Goal: Feedback & Contribution: Leave review/rating

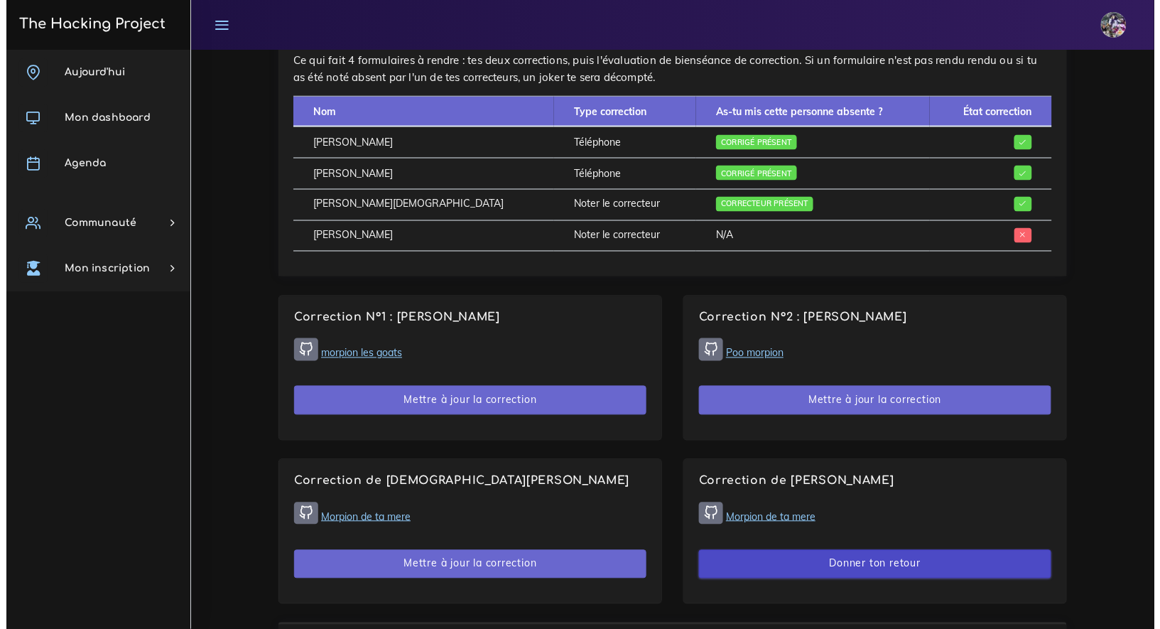
scroll to position [693, 0]
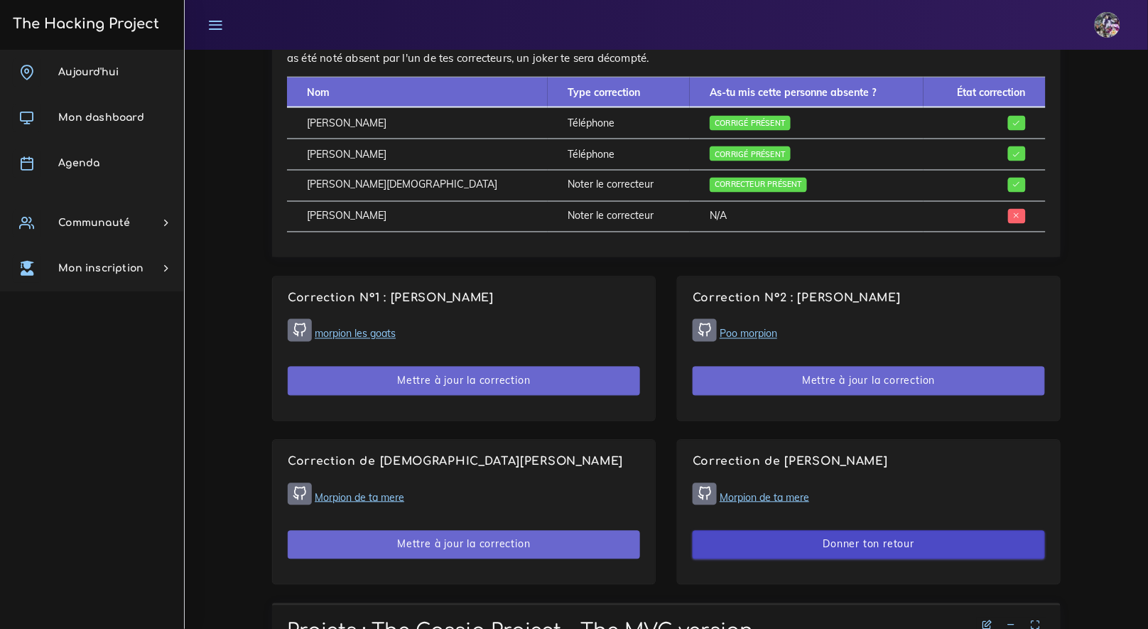
drag, startPoint x: 821, startPoint y: 540, endPoint x: 860, endPoint y: 548, distance: 39.8
click at [821, 540] on button "Donner ton retour" at bounding box center [869, 545] width 352 height 29
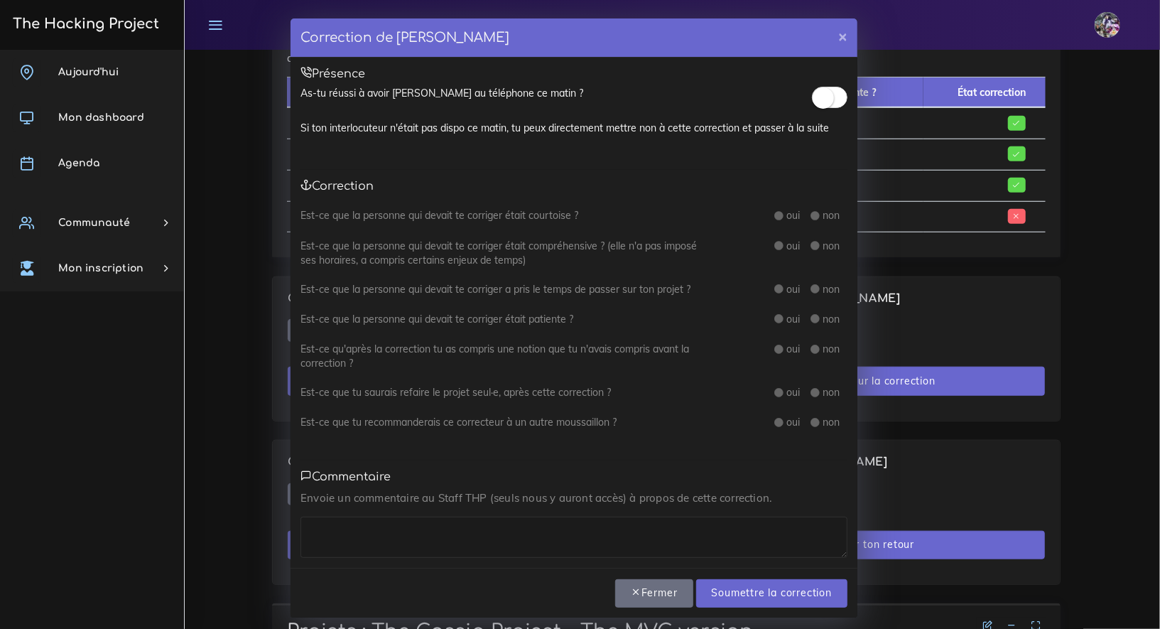
click at [833, 92] on span at bounding box center [830, 97] width 36 height 21
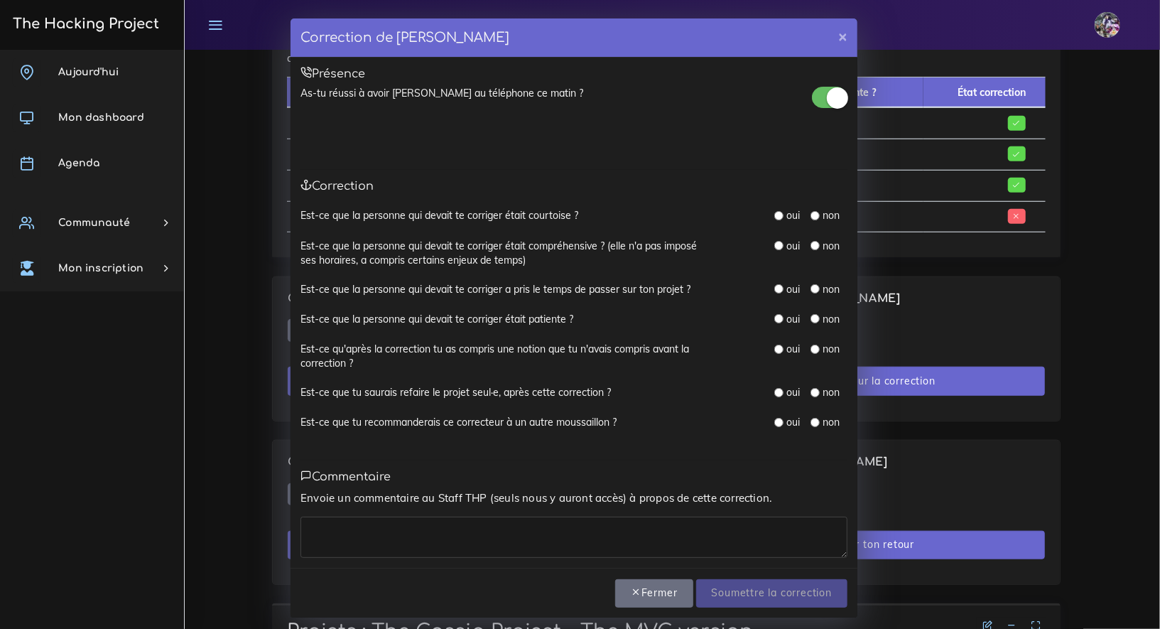
click at [787, 218] on label "oui" at bounding box center [793, 215] width 13 height 14
click at [774, 217] on input "radio" at bounding box center [778, 215] width 9 height 9
radio input "true"
click at [773, 237] on div "Est-ce que la personne qui devait te corriger était courtoise ? oui non Est-ce …" at bounding box center [573, 326] width 547 height 237
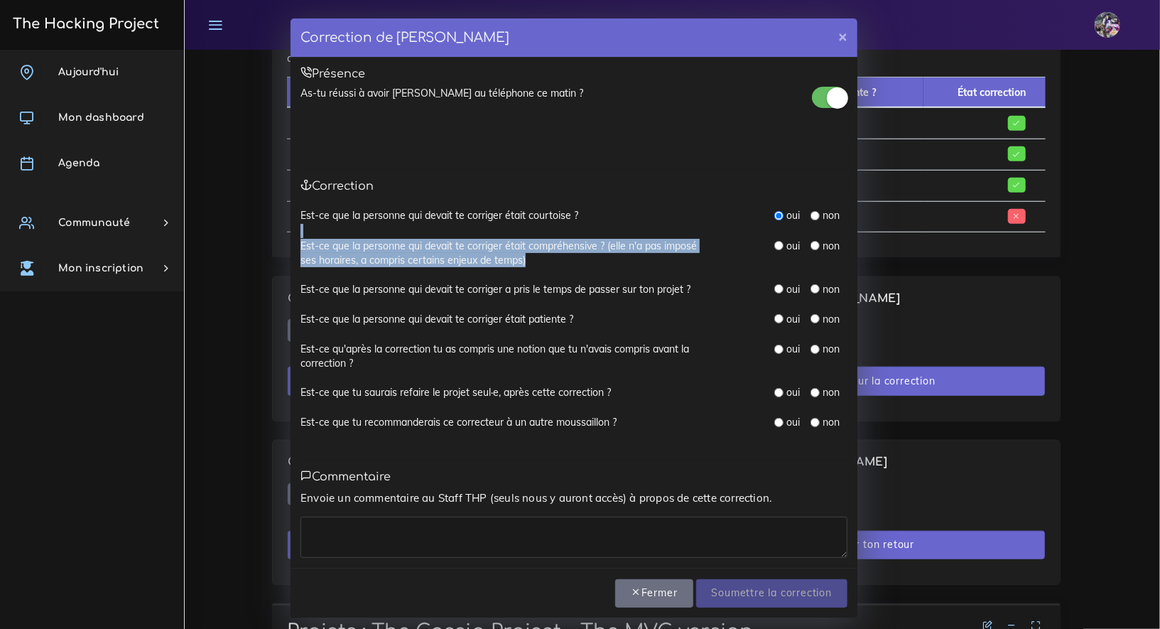
click at [774, 241] on input "radio" at bounding box center [778, 245] width 9 height 9
radio input "true"
drag, startPoint x: 772, startPoint y: 245, endPoint x: 774, endPoint y: 273, distance: 28.4
click at [774, 245] on input "radio" at bounding box center [778, 245] width 9 height 9
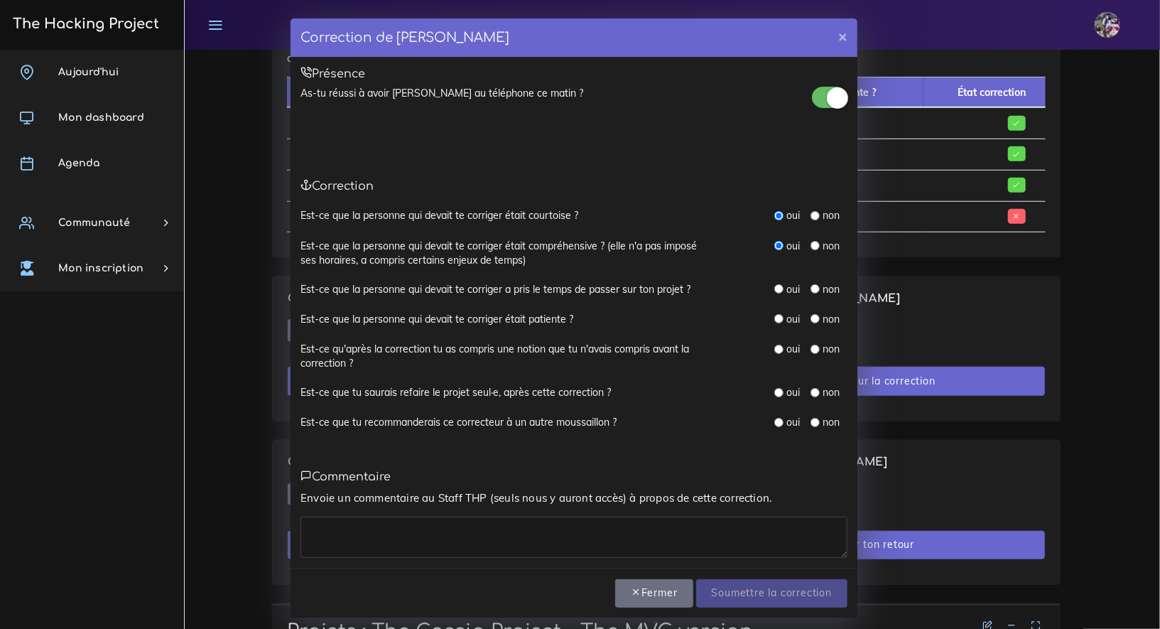
click at [771, 298] on div "Est-ce que la personne qui devait te corriger a pris le temps de passer sur ton…" at bounding box center [573, 297] width 547 height 30
click at [787, 291] on label "oui" at bounding box center [793, 289] width 13 height 14
click at [775, 289] on input "radio" at bounding box center [778, 288] width 9 height 9
radio input "true"
click at [774, 319] on input "radio" at bounding box center [778, 318] width 9 height 9
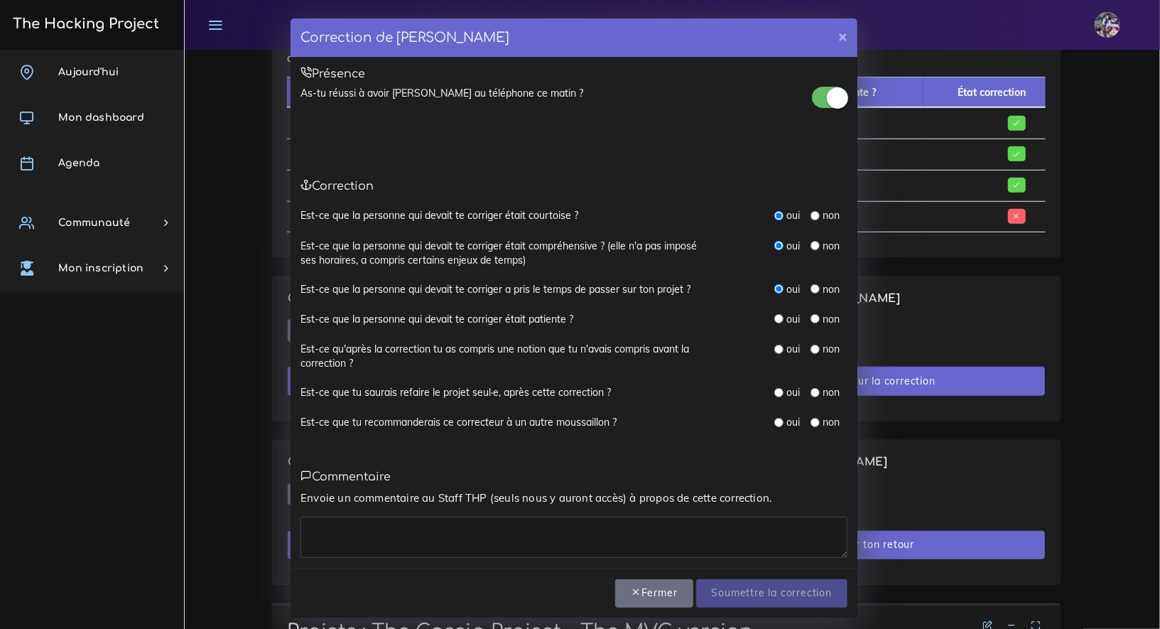
radio input "true"
click at [774, 346] on input "radio" at bounding box center [778, 349] width 9 height 9
radio input "true"
click at [774, 392] on input "radio" at bounding box center [778, 392] width 9 height 9
radio input "true"
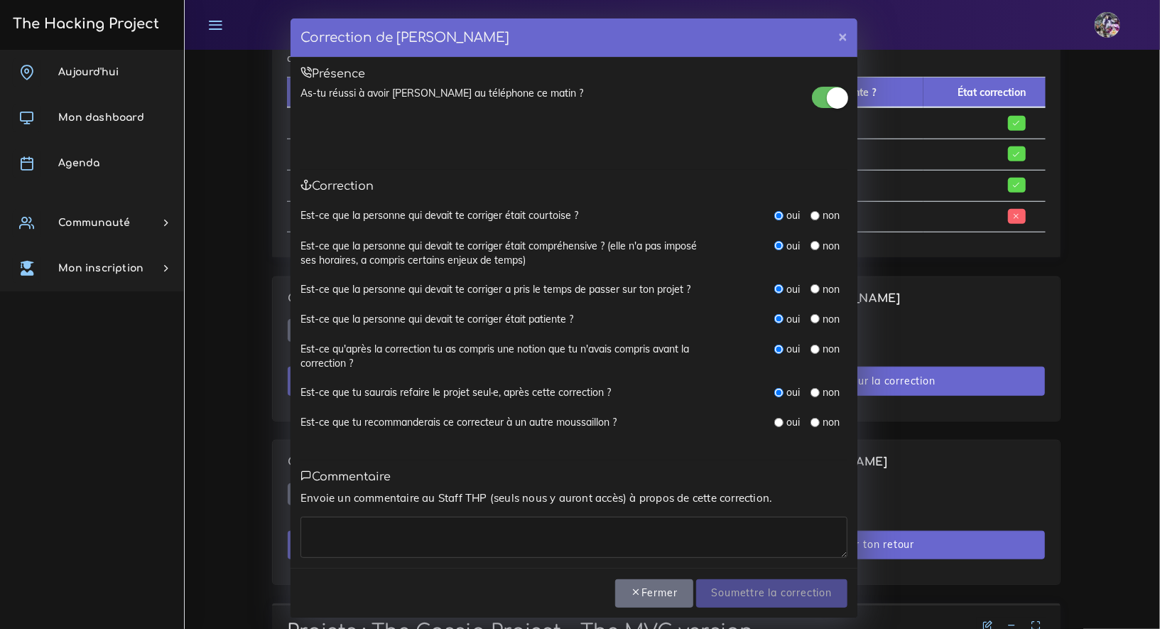
click at [774, 418] on input "radio" at bounding box center [778, 422] width 9 height 9
radio input "true"
click at [422, 531] on textarea at bounding box center [573, 536] width 547 height 41
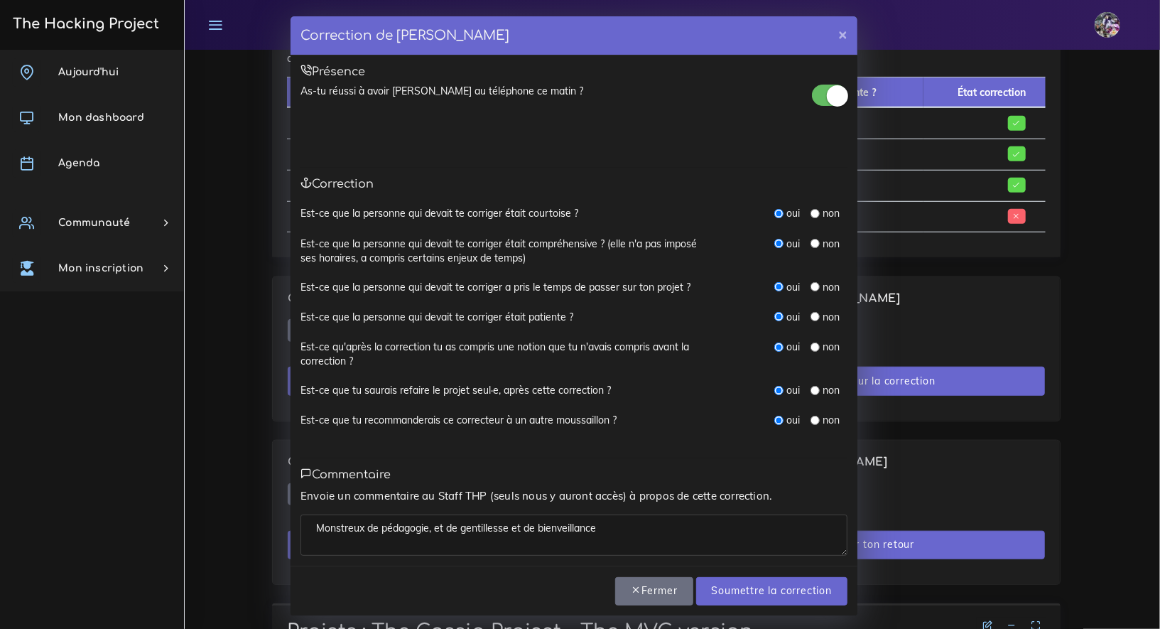
scroll to position [3, 0]
click at [547, 531] on textarea "Monstreux de pédagogie, et de gentillesse et de bienveillance" at bounding box center [573, 534] width 547 height 41
click at [624, 522] on textarea "Monstreux de pédagogie, et de gentillesse et de bienveillance" at bounding box center [573, 534] width 547 height 41
click at [443, 530] on textarea "Monstrueux de pédagogie, et de gentillesse et de bienveillance. 30 min de" at bounding box center [573, 534] width 547 height 41
click at [434, 519] on textarea "Monstrueux de pédagogie, de gentillesse et de bienveillance. 30 min de" at bounding box center [573, 534] width 547 height 41
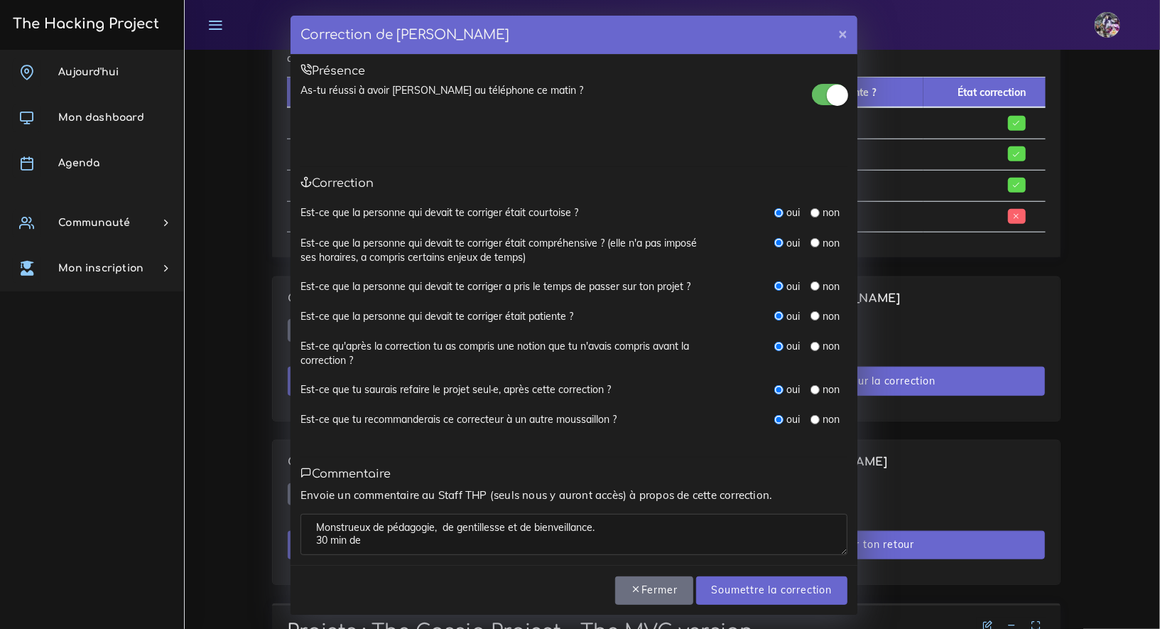
click at [436, 521] on textarea "Monstrueux de pédagogie, de gentillesse et de bienveillance. 30 min de" at bounding box center [573, 534] width 547 height 41
click at [505, 541] on textarea "Monstrueux de pédagogie, de gentillesse et de bienveillance. 30 min de" at bounding box center [573, 534] width 547 height 41
click at [486, 539] on textarea "Monstrueux de pédagogie, de gentillesse et de bienveillance. 30 min d'apprentis…" at bounding box center [573, 534] width 547 height 41
type textarea "Monstrueux de pédagogie, de gentillesse et de bienveillance. 30 min d'apprentis…"
click at [759, 587] on input "Soumettre la correction" at bounding box center [771, 590] width 151 height 29
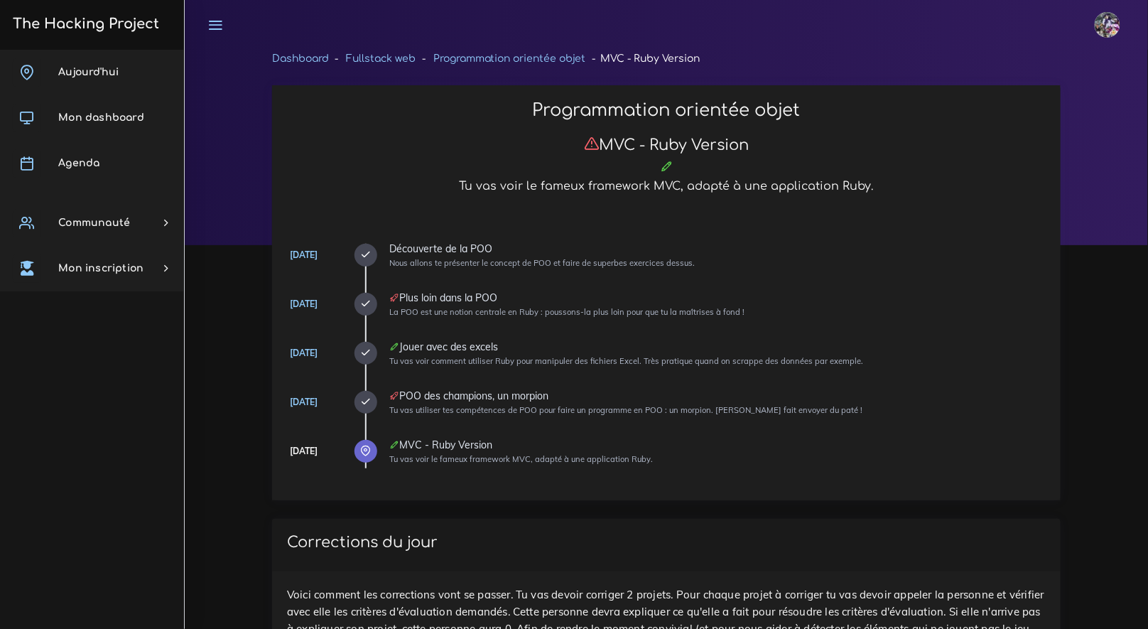
click at [112, 21] on h3 "The Hacking Project" at bounding box center [84, 24] width 151 height 16
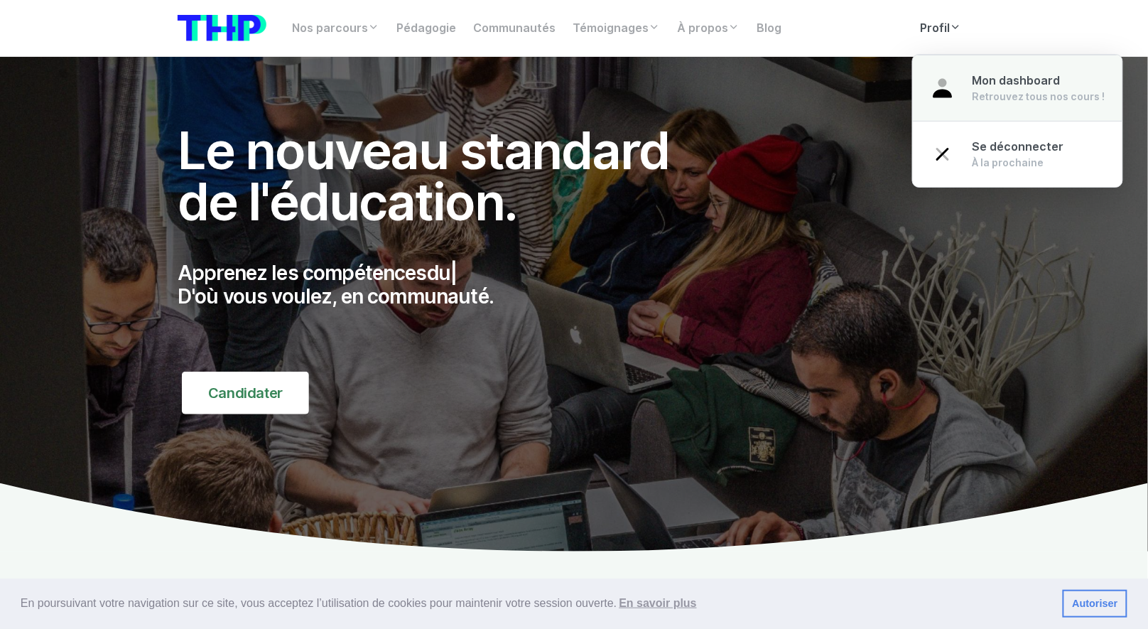
click at [952, 90] on img at bounding box center [943, 88] width 26 height 26
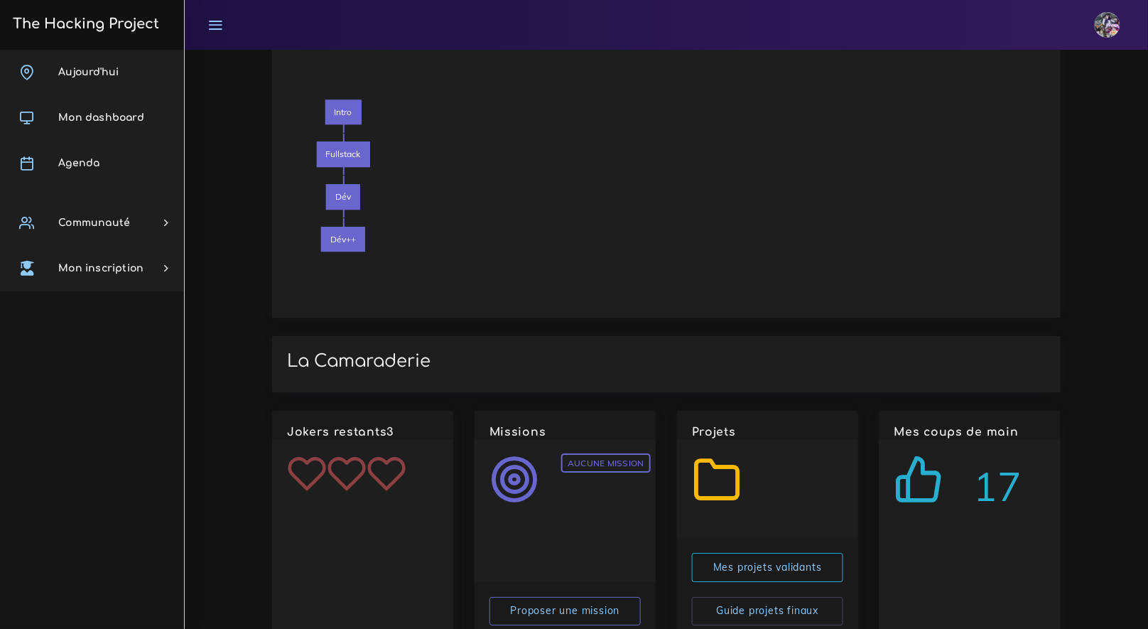
scroll to position [1307, 0]
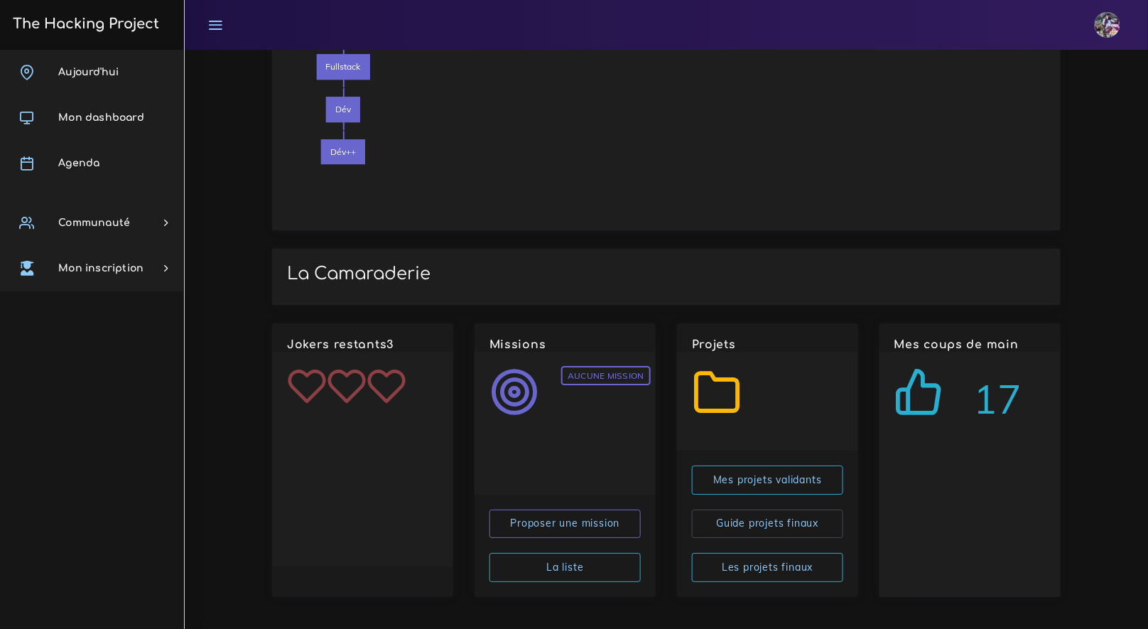
click at [987, 406] on span "17" at bounding box center [998, 399] width 48 height 58
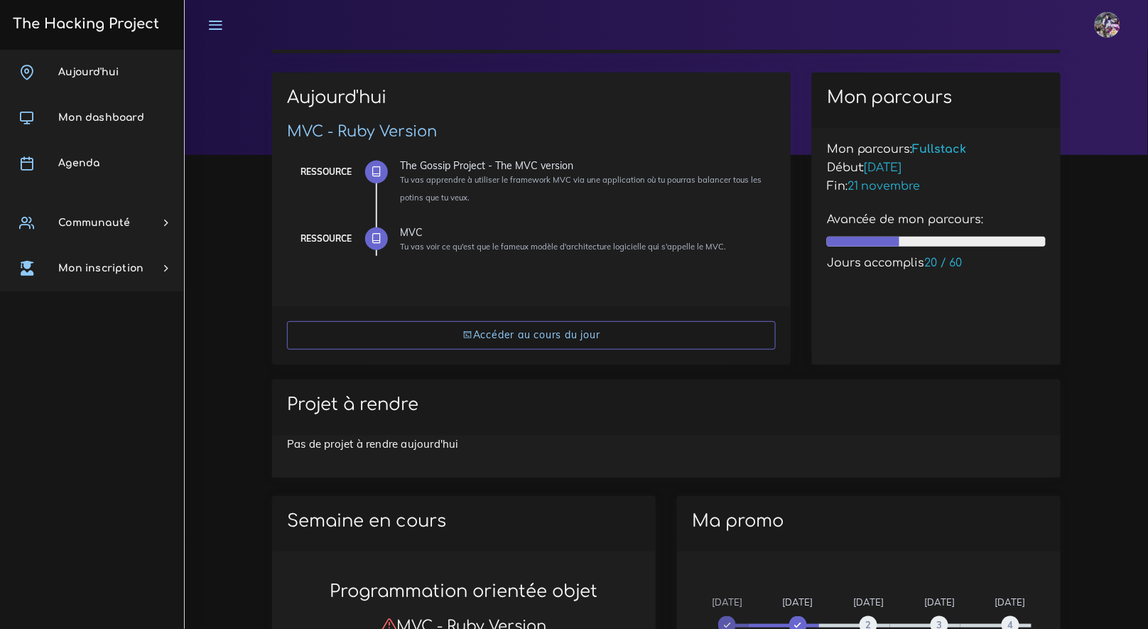
scroll to position [0, 0]
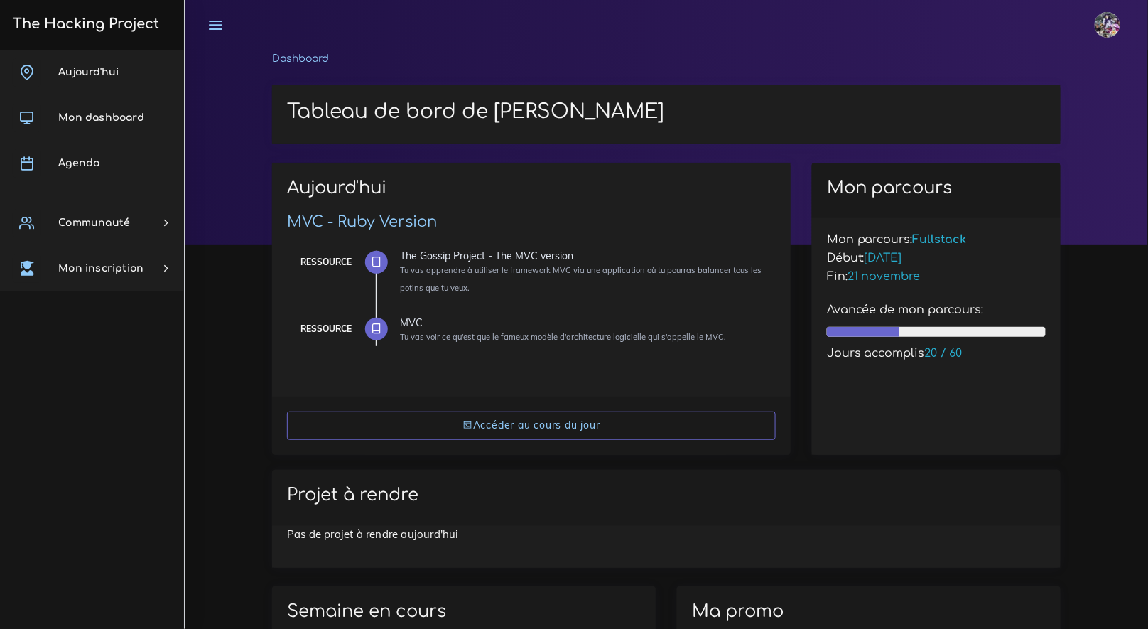
click at [212, 18] on icon at bounding box center [215, 25] width 16 height 16
click at [212, 18] on link at bounding box center [215, 25] width 36 height 50
click at [100, 115] on span "Mon dashboard" at bounding box center [101, 117] width 86 height 11
click at [74, 162] on span "Agenda" at bounding box center [78, 163] width 41 height 11
click at [73, 163] on span "Agenda" at bounding box center [78, 163] width 41 height 11
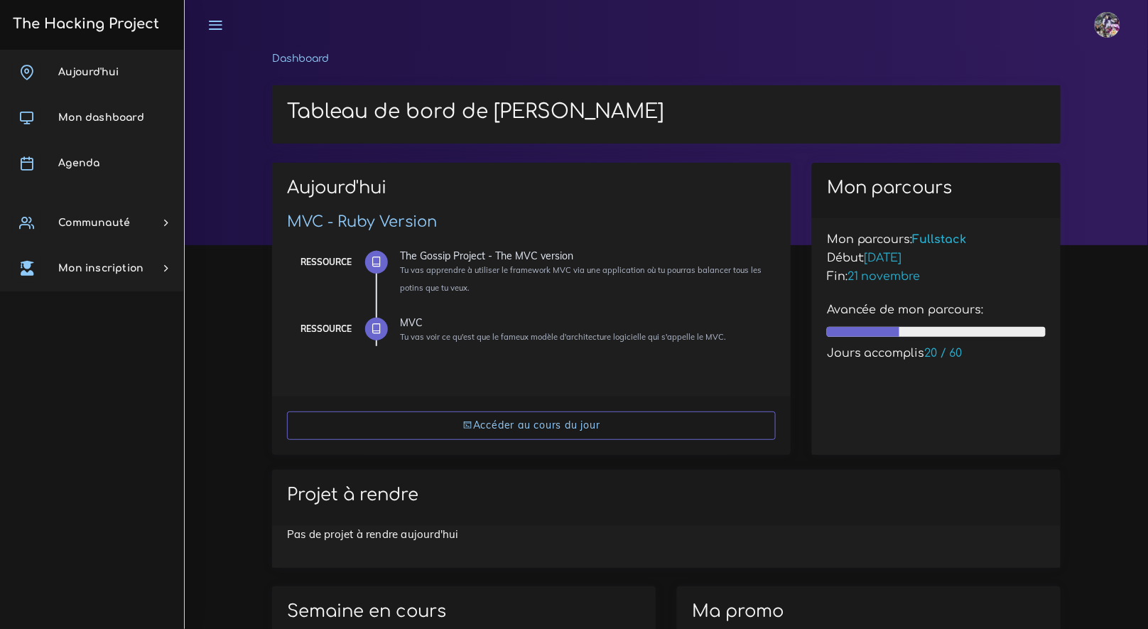
click at [73, 163] on span "Agenda" at bounding box center [78, 163] width 41 height 11
click at [74, 163] on span "Agenda" at bounding box center [78, 163] width 41 height 11
click at [77, 161] on span "Agenda" at bounding box center [78, 163] width 41 height 11
click at [128, 151] on link "Agenda" at bounding box center [92, 163] width 184 height 45
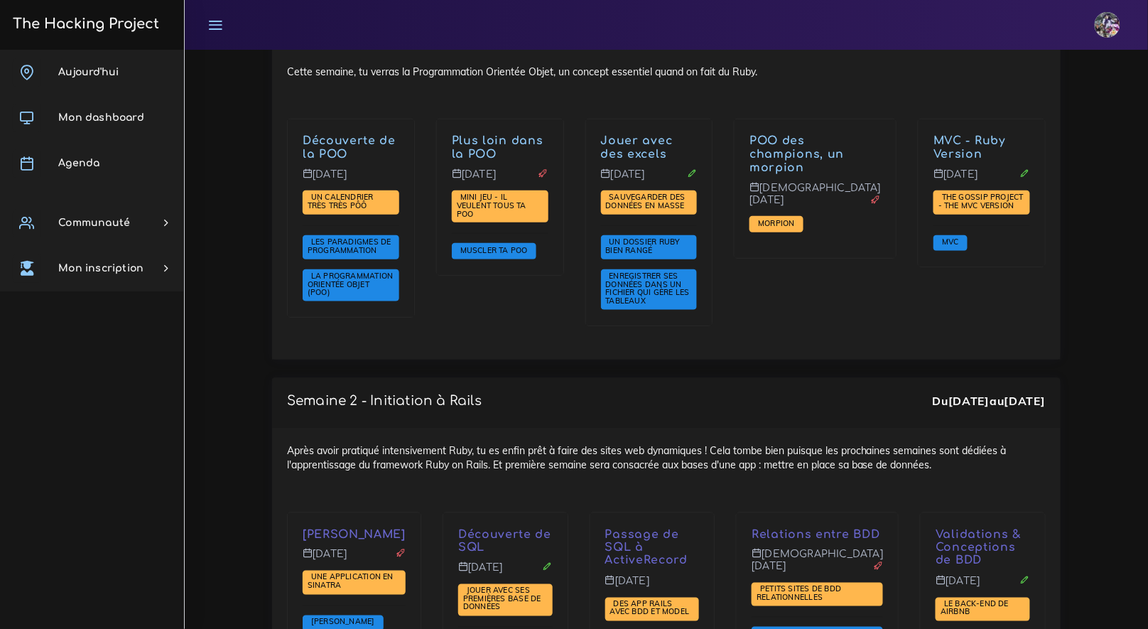
scroll to position [1945, 0]
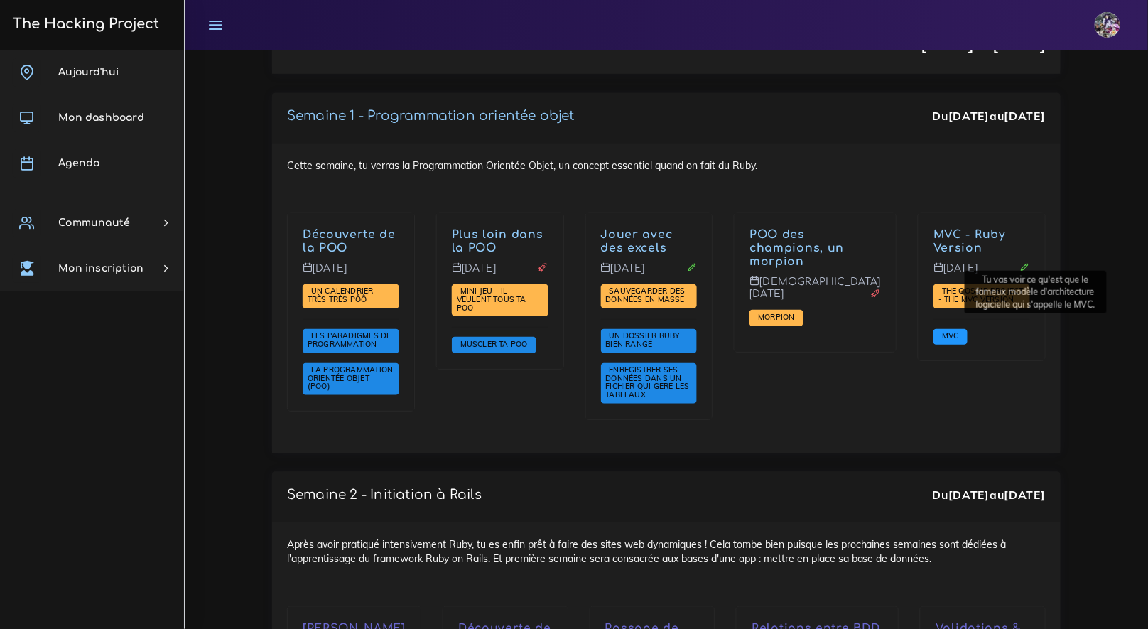
click at [948, 330] on span "MVC" at bounding box center [950, 335] width 24 height 10
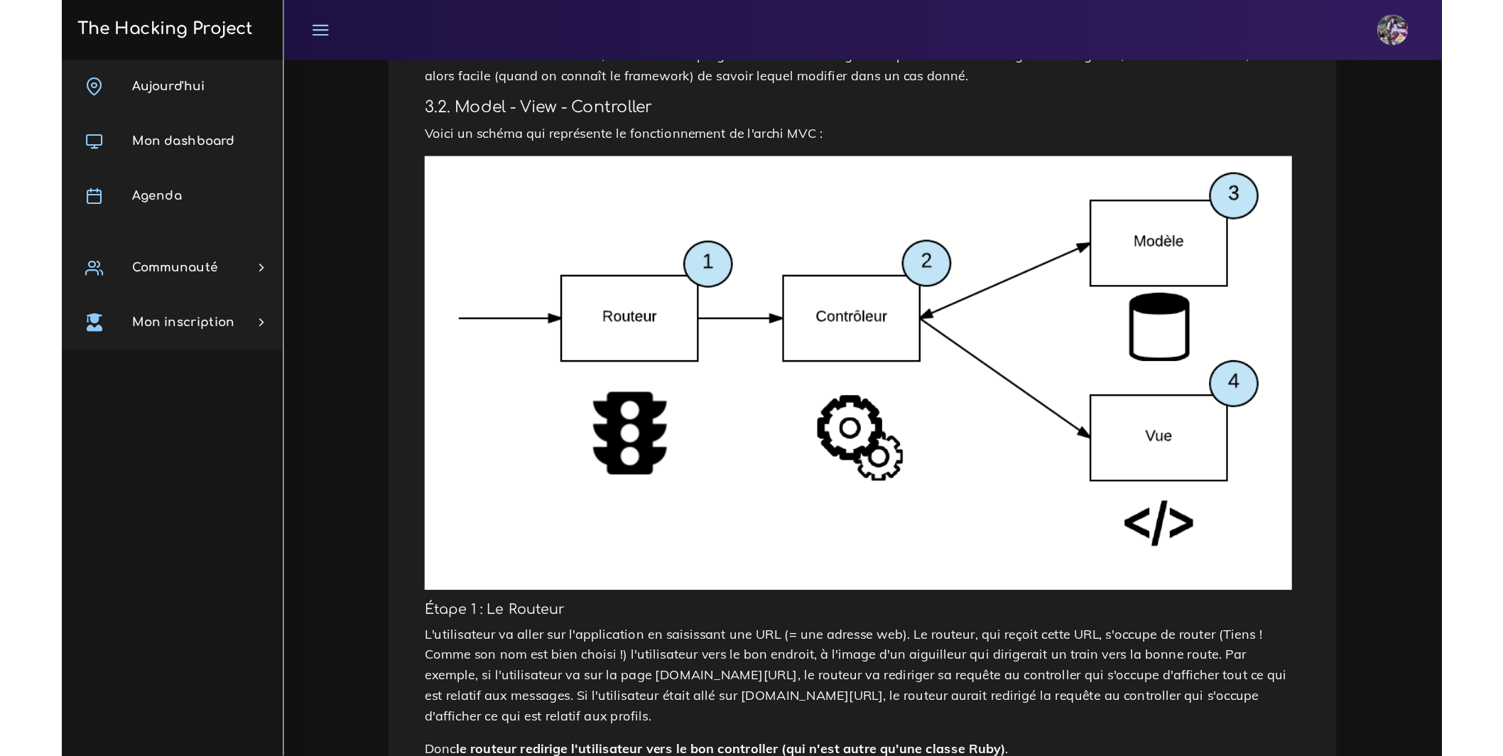
scroll to position [888, 0]
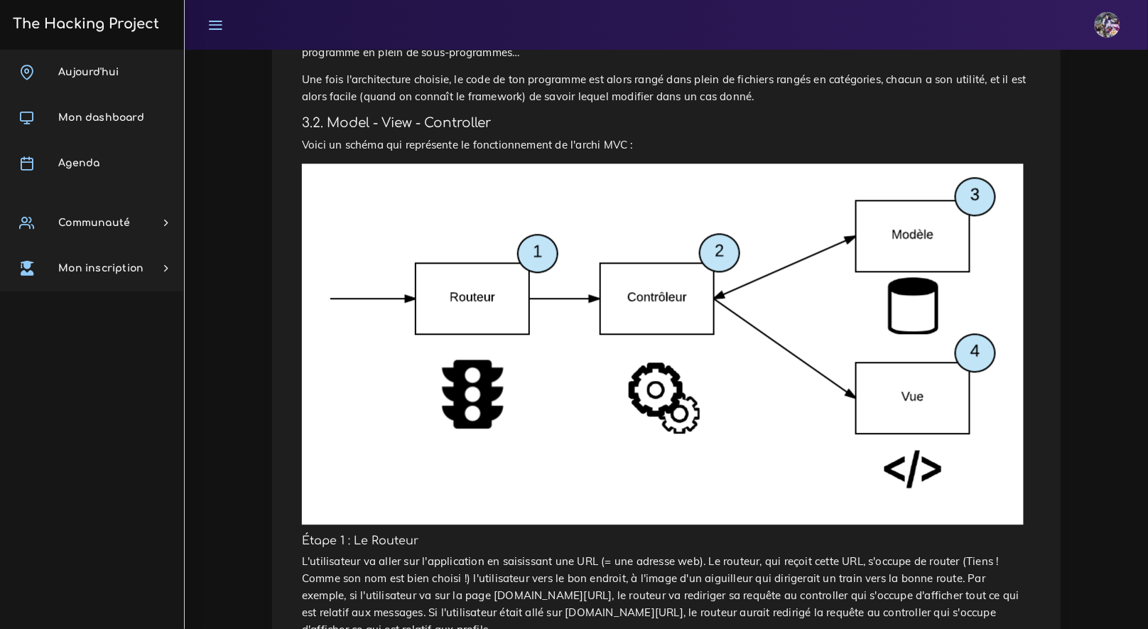
click at [477, 381] on img at bounding box center [663, 343] width 722 height 361
drag, startPoint x: 435, startPoint y: 355, endPoint x: 818, endPoint y: 23, distance: 507.6
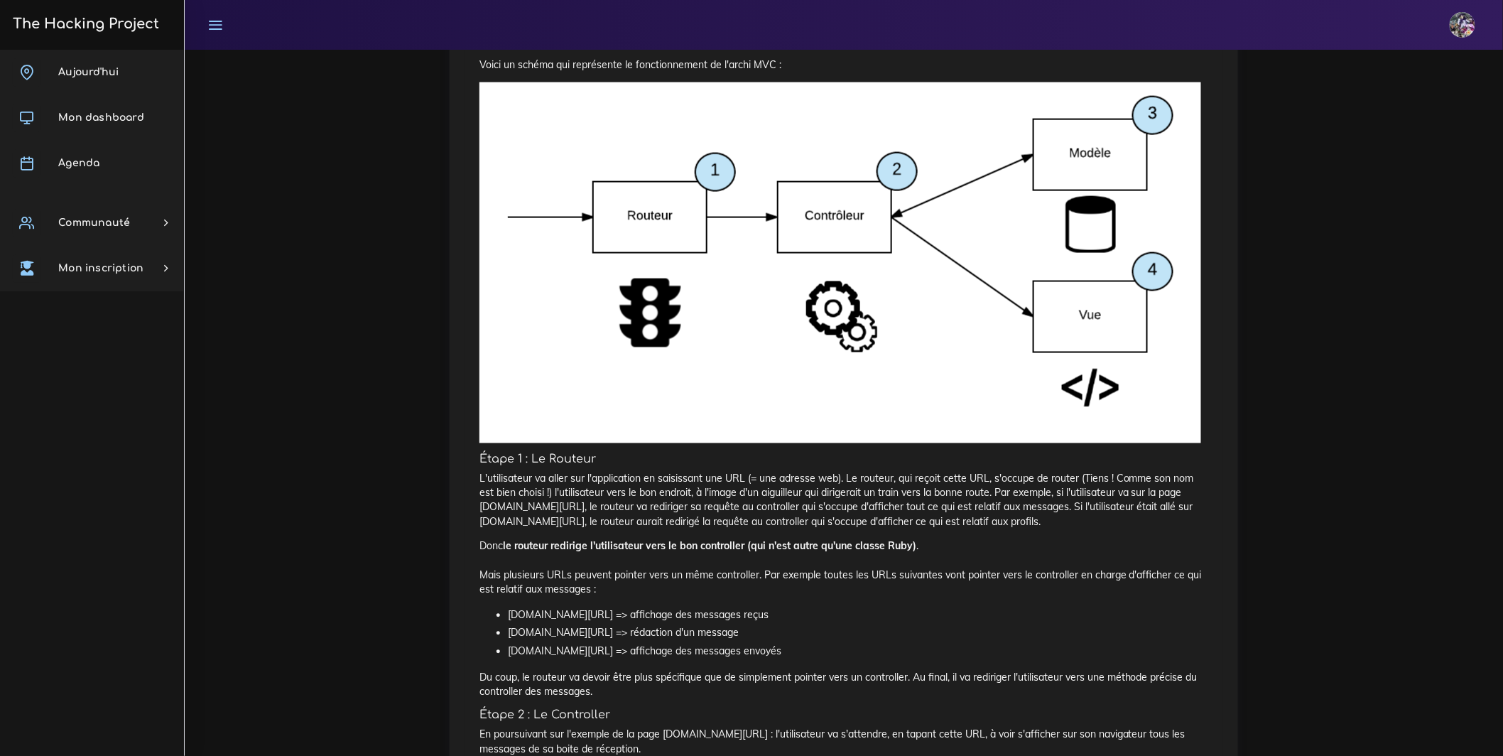
scroll to position [847, 0]
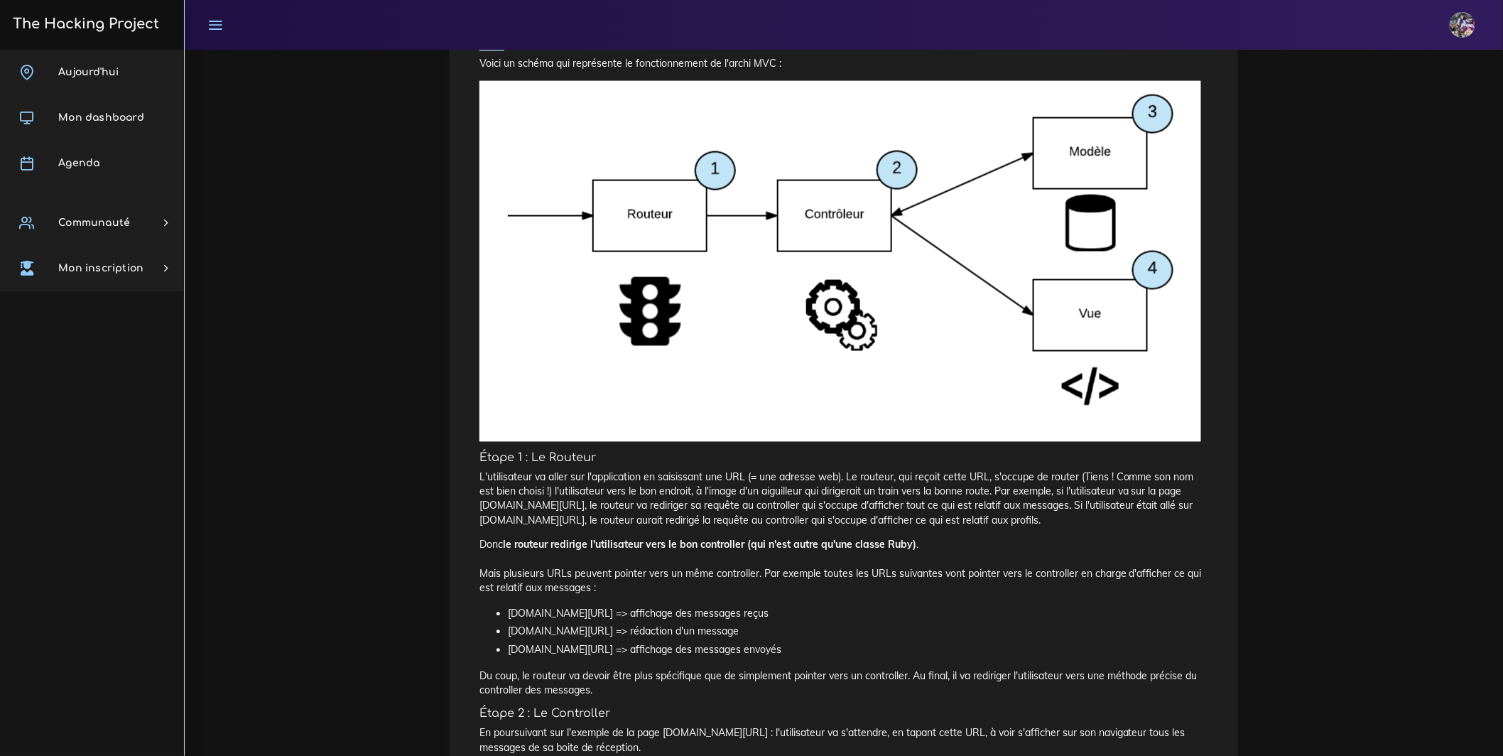
drag, startPoint x: 480, startPoint y: 158, endPoint x: 531, endPoint y: 178, distance: 54.5
click at [509, 51] on h4 "3.2. Model - View - Controller" at bounding box center [843, 44] width 729 height 16
click at [700, 70] on p "Voici un schéma qui représente le fonctionnement de l'archi MVC :" at bounding box center [843, 63] width 729 height 14
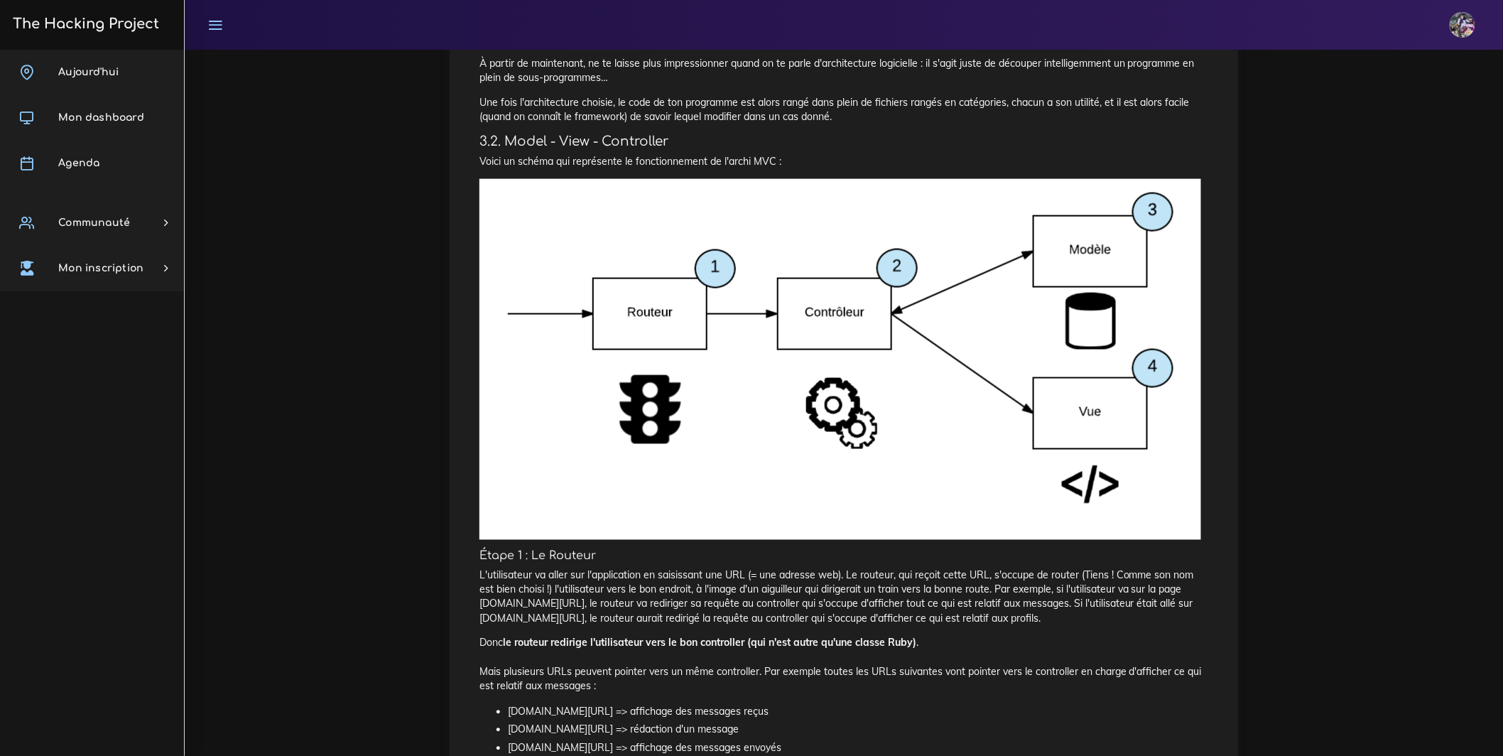
scroll to position [747, 0]
